Goal: Register for event/course

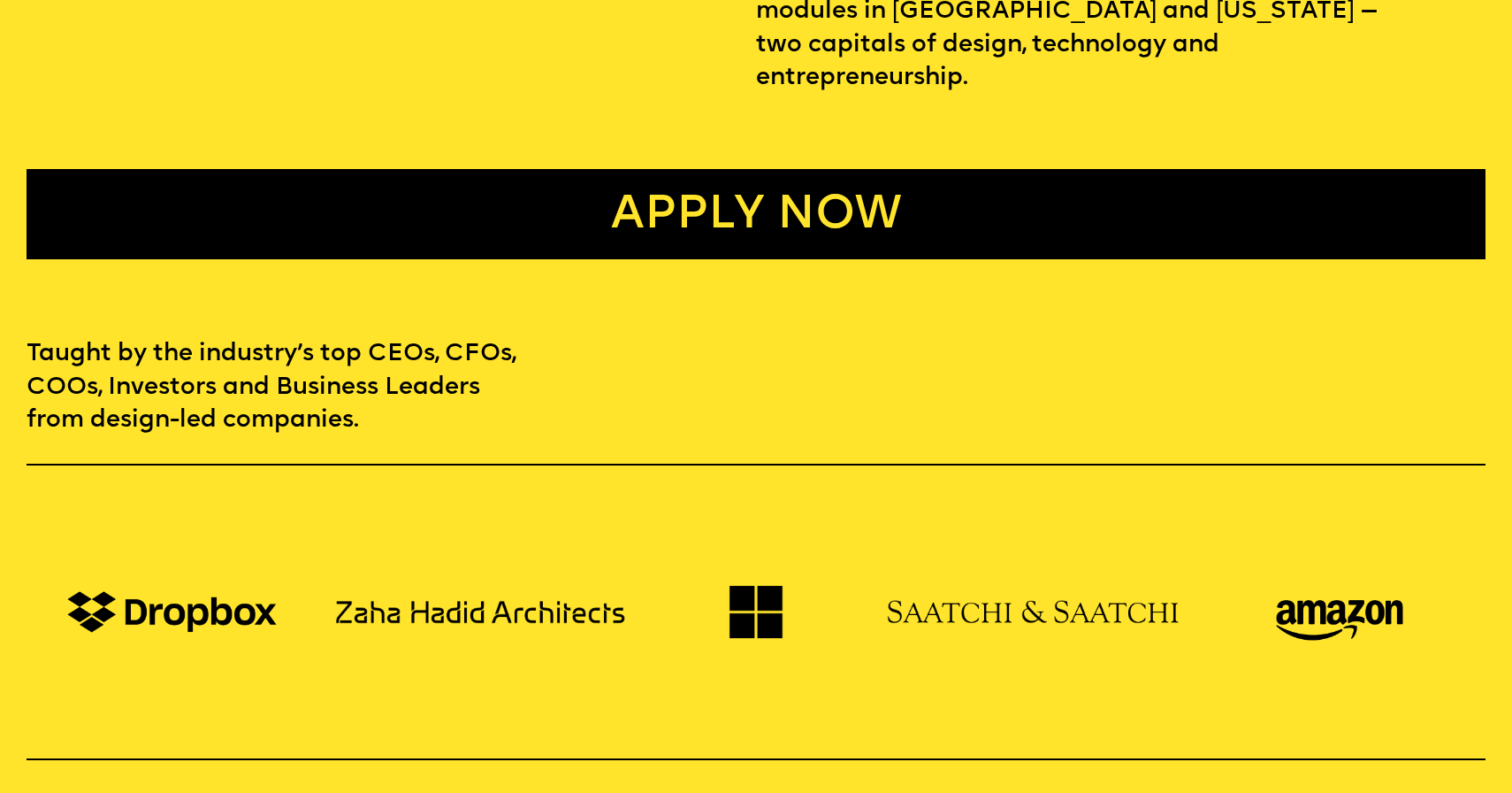
click at [501, 183] on link "Apply now" at bounding box center [756, 214] width 1460 height 90
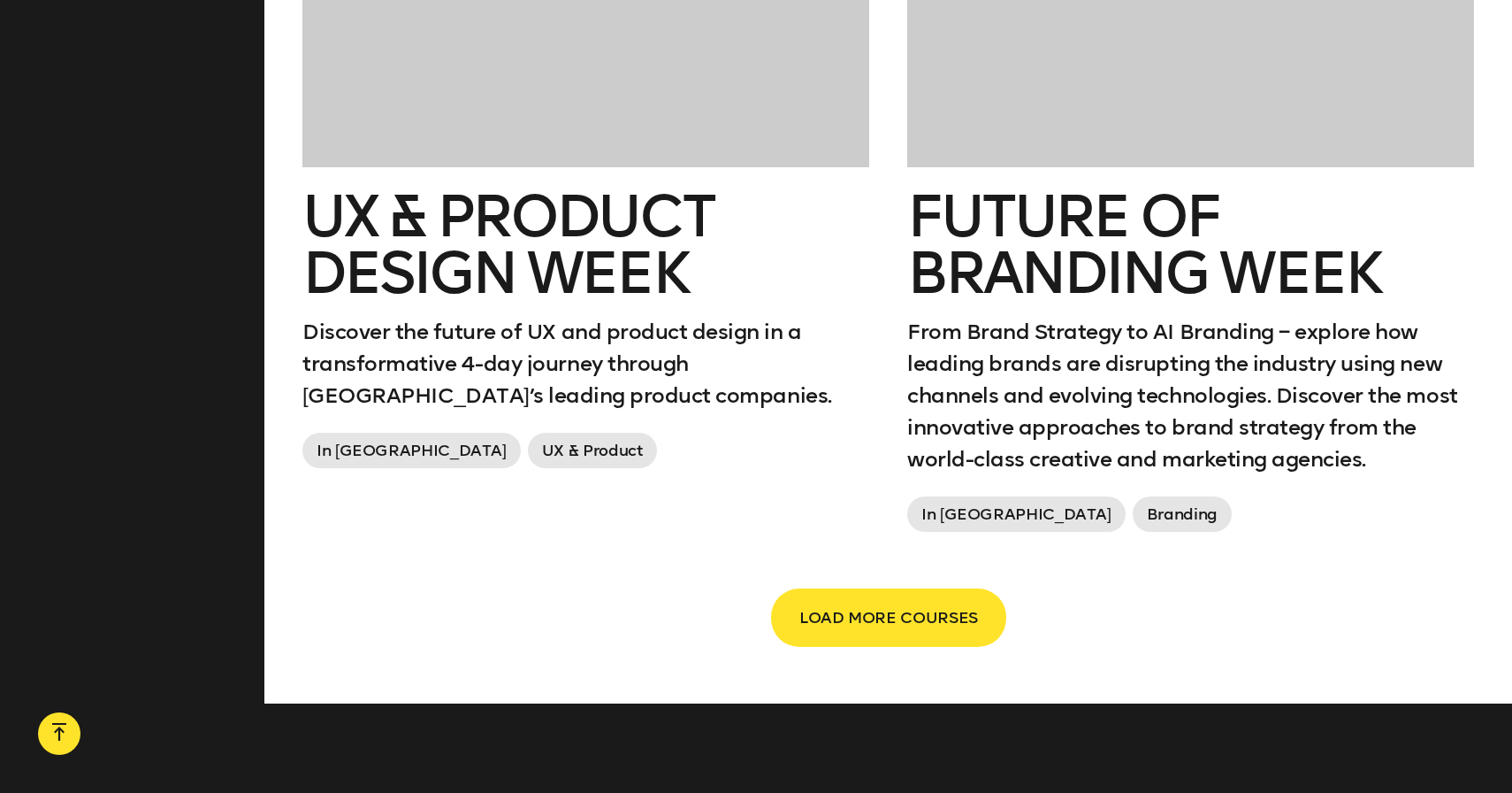
scroll to position [3085, 0]
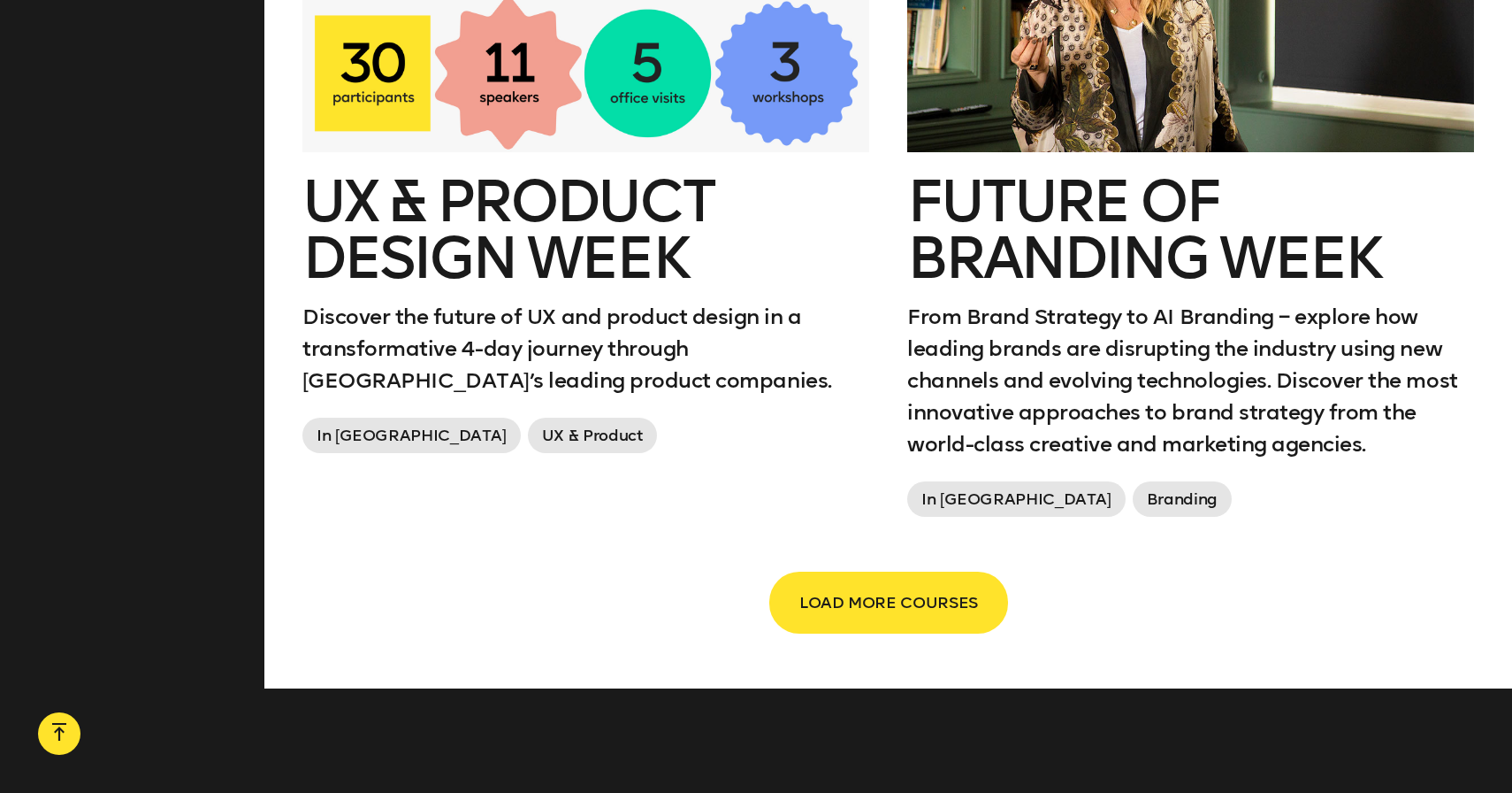
click at [914, 604] on span "LOAD MORE COURSES" at bounding box center [888, 603] width 178 height 33
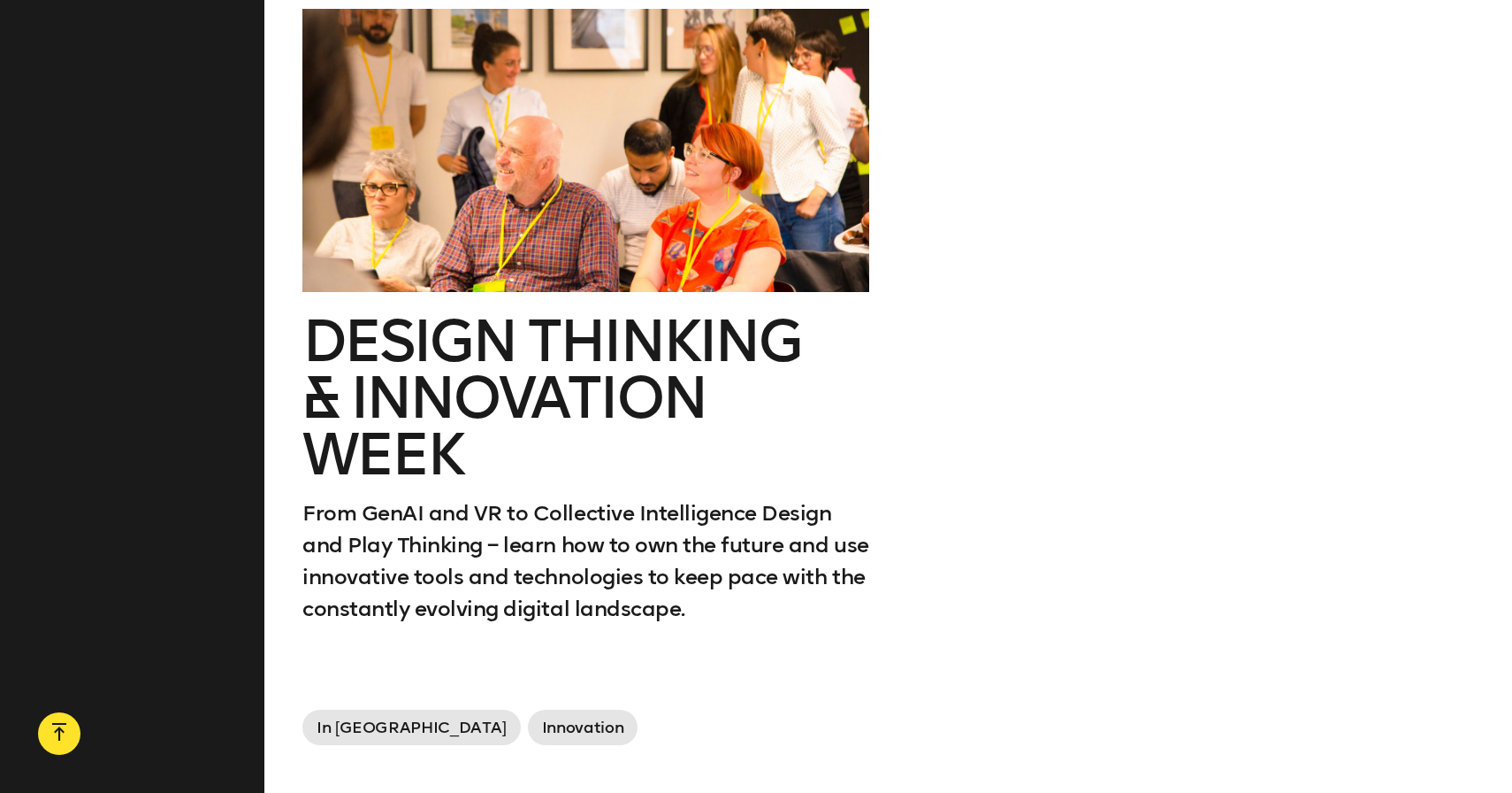
scroll to position [3632, 0]
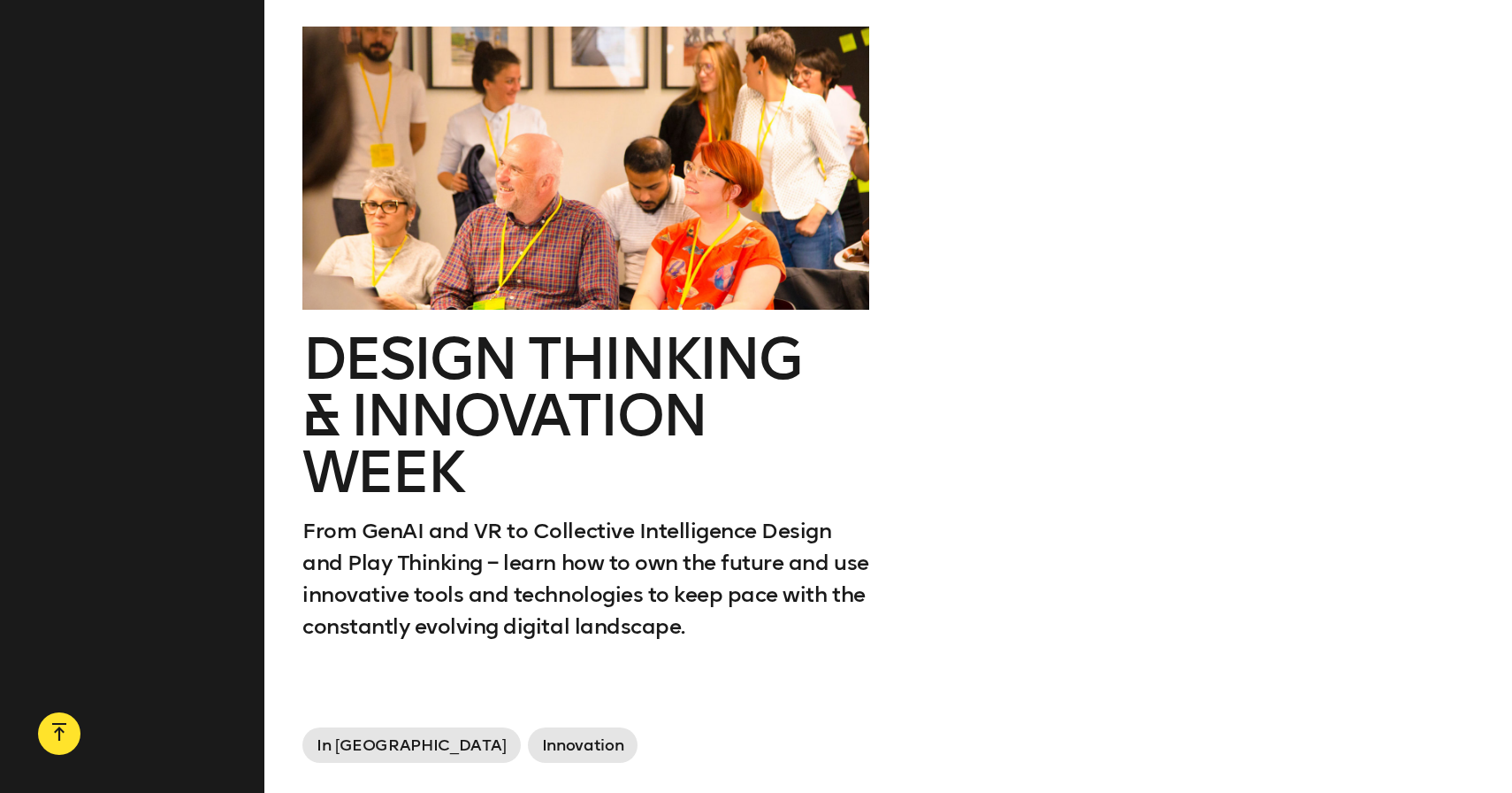
click at [422, 469] on h2 "Design Thinking & innovation Week" at bounding box center [586, 415] width 567 height 170
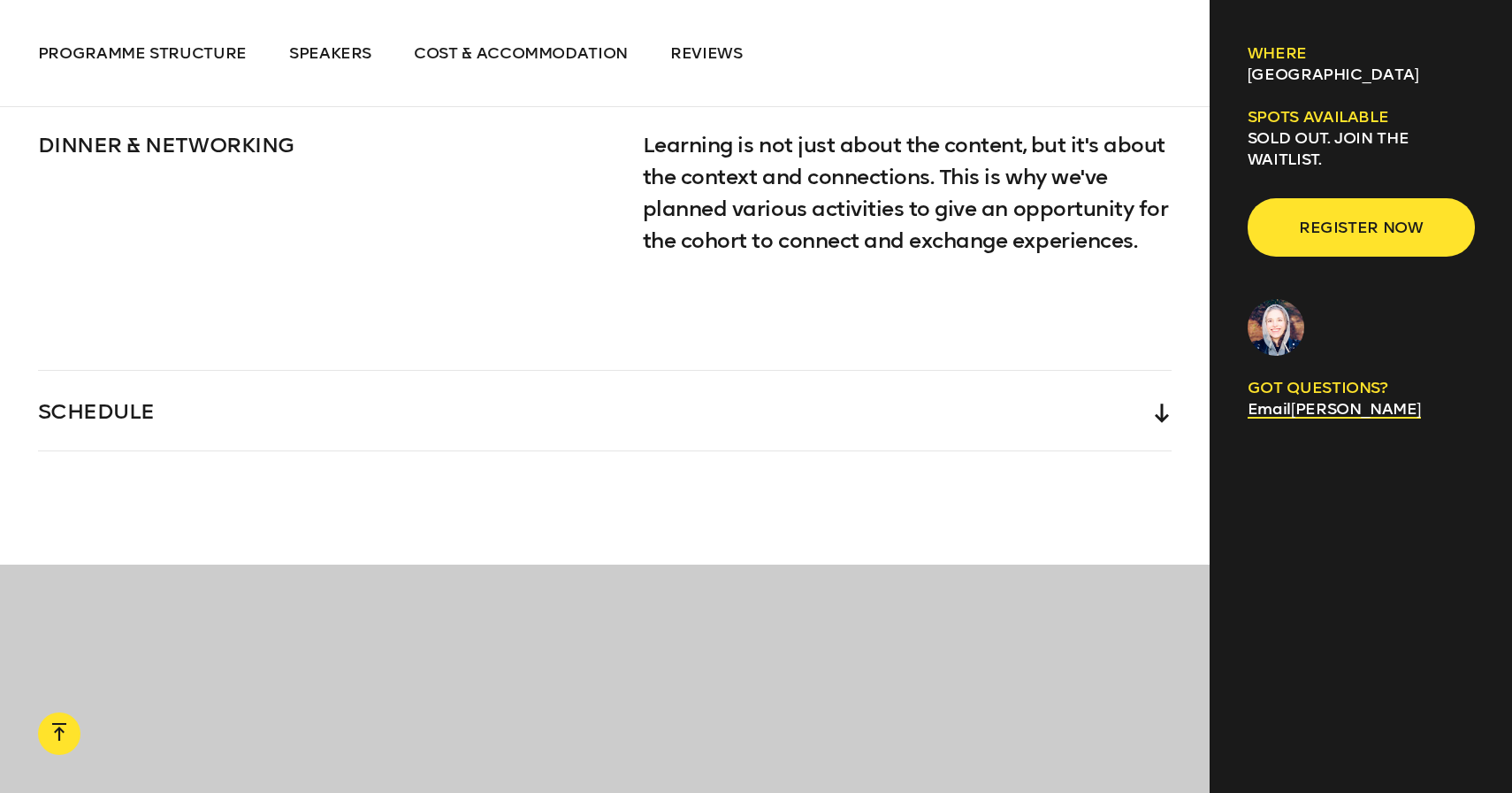
scroll to position [4059, 0]
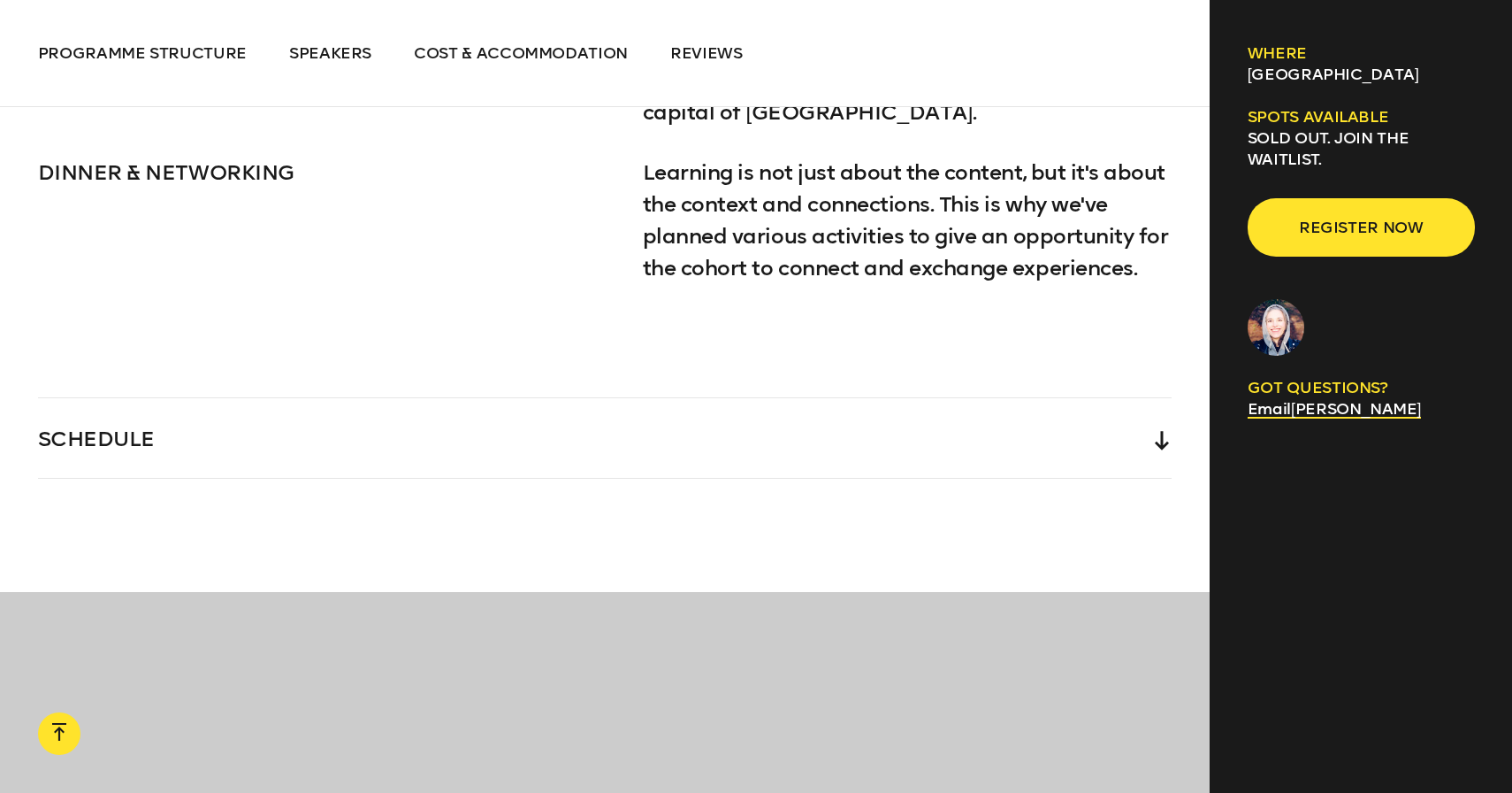
click at [1165, 443] on icon at bounding box center [1161, 440] width 14 height 20
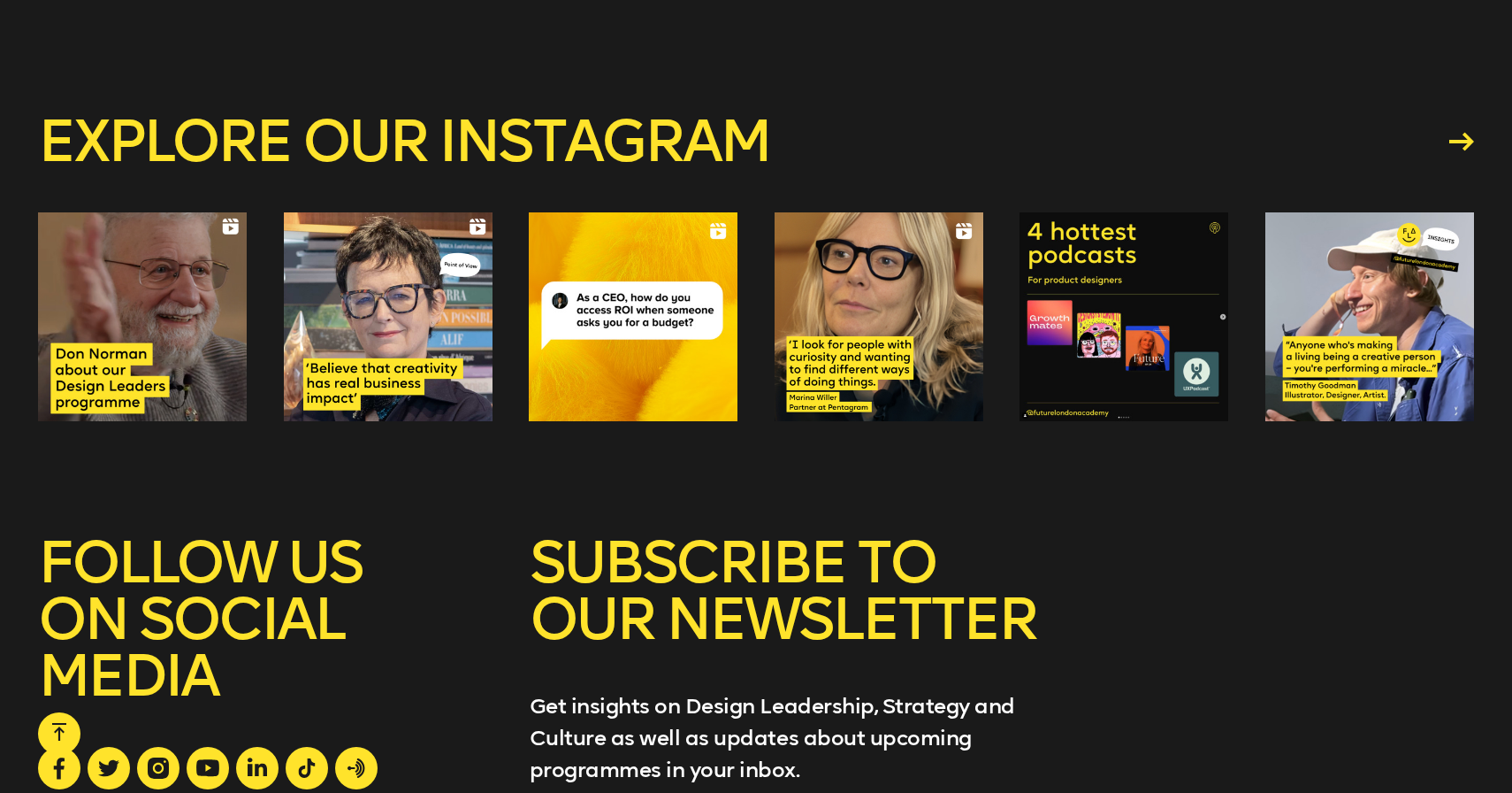
scroll to position [11870, 0]
